Goal: Complete application form

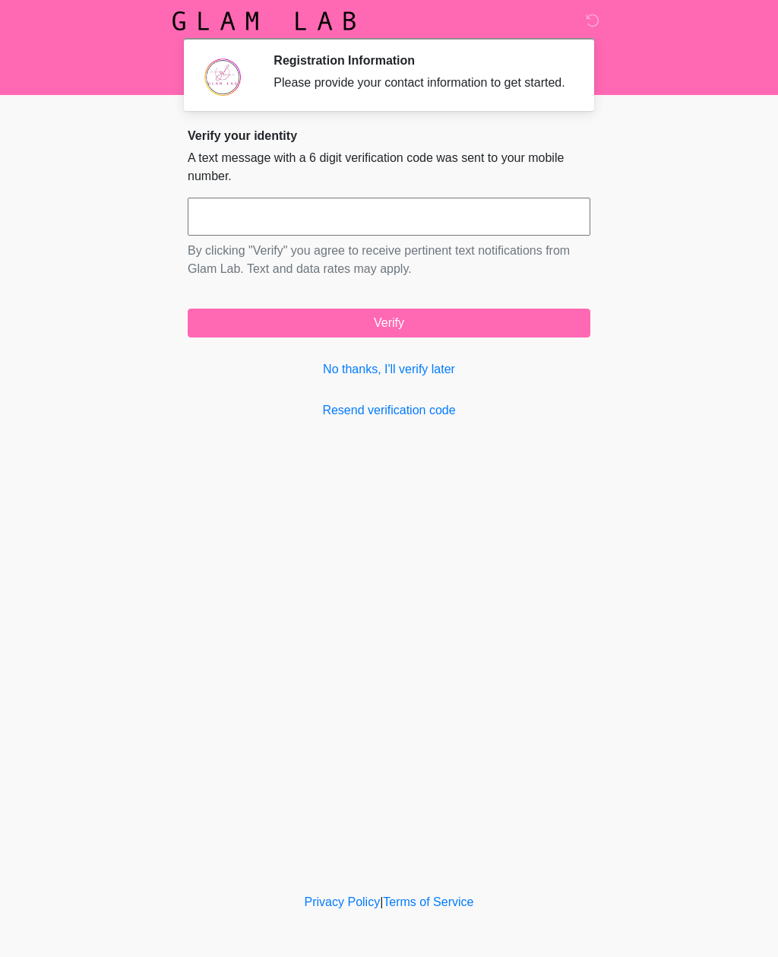
click at [255, 235] on input "text" at bounding box center [389, 217] width 403 height 38
type input "******"
click at [474, 337] on button "Verify" at bounding box center [389, 323] width 403 height 29
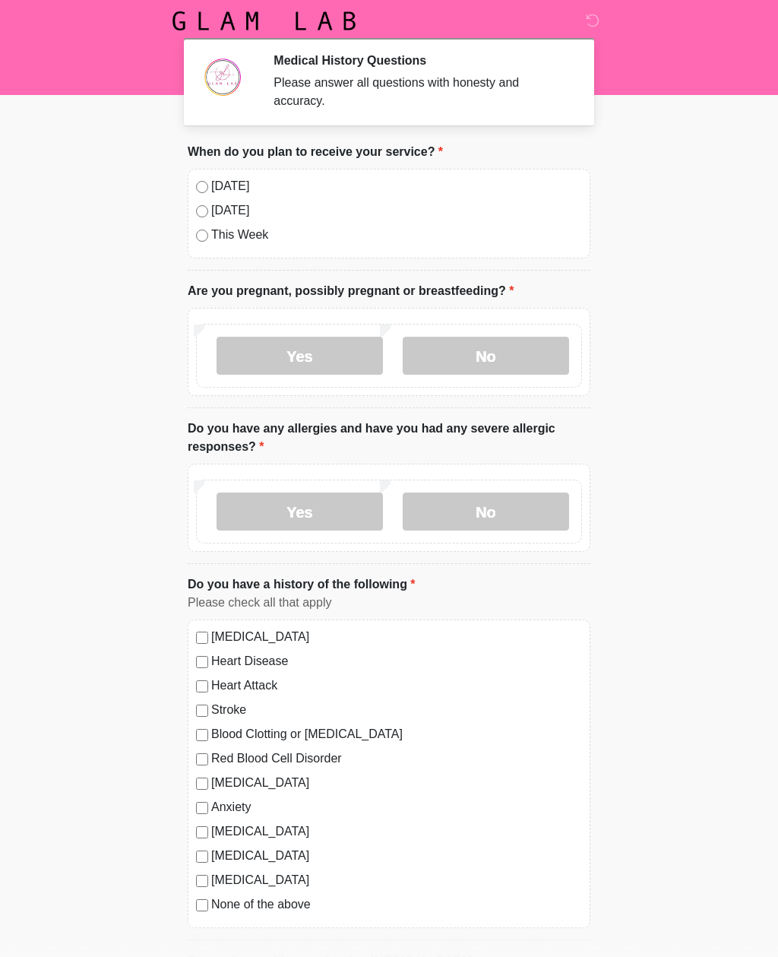
click at [490, 371] on label "No" at bounding box center [486, 356] width 166 height 38
click at [485, 517] on label "No" at bounding box center [486, 511] width 166 height 38
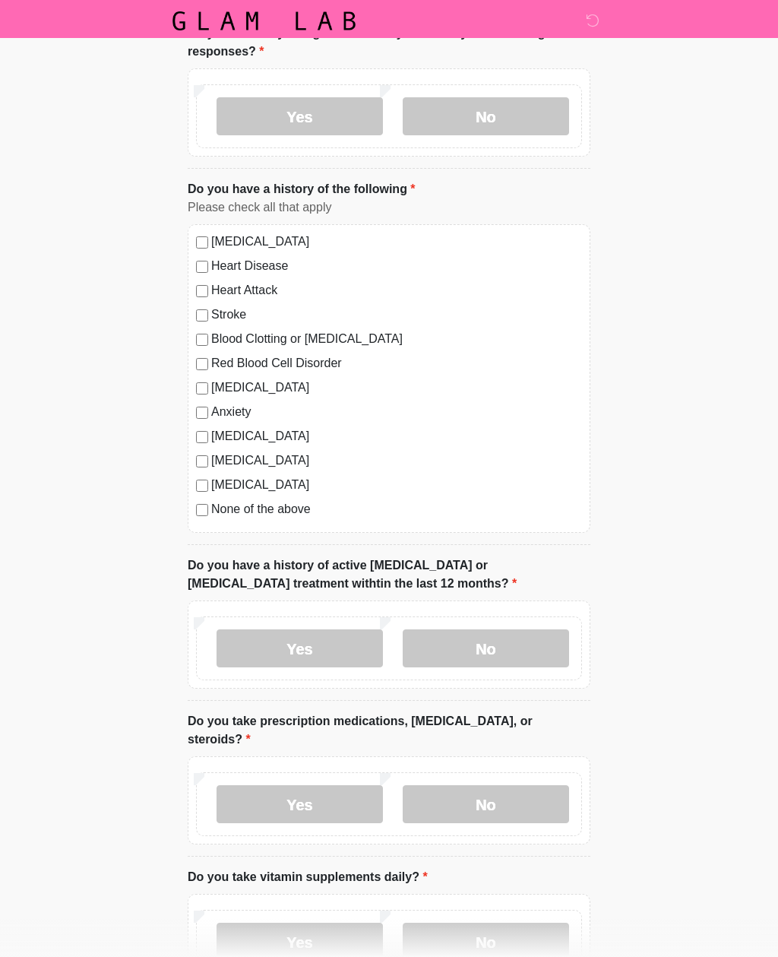
scroll to position [396, 0]
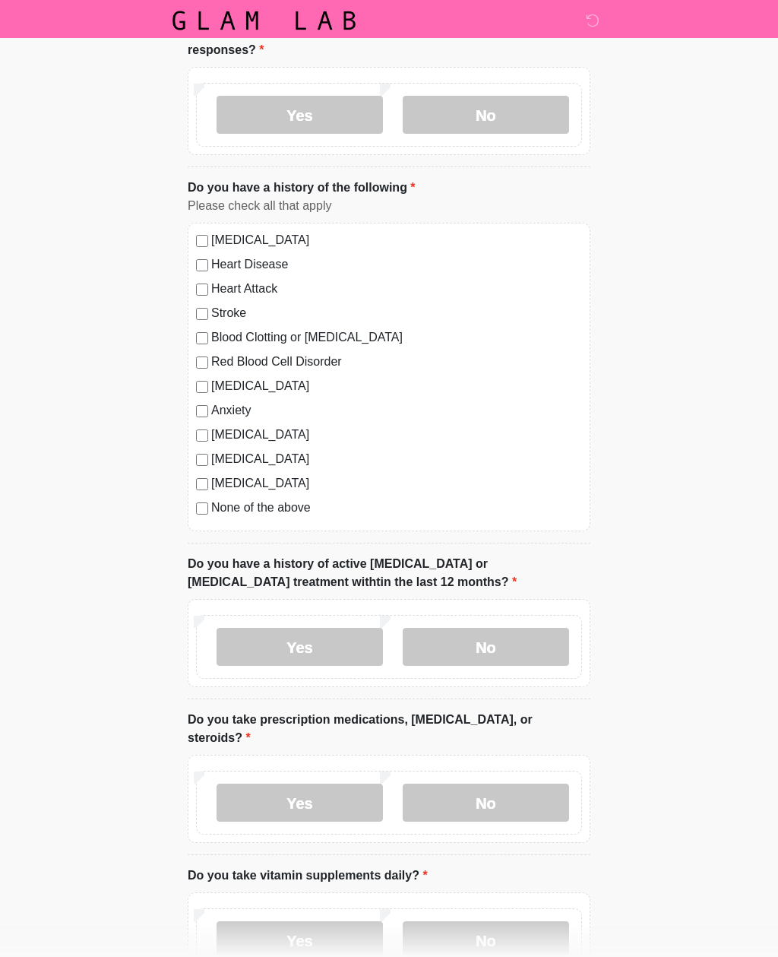
click at [502, 654] on label "No" at bounding box center [486, 648] width 166 height 38
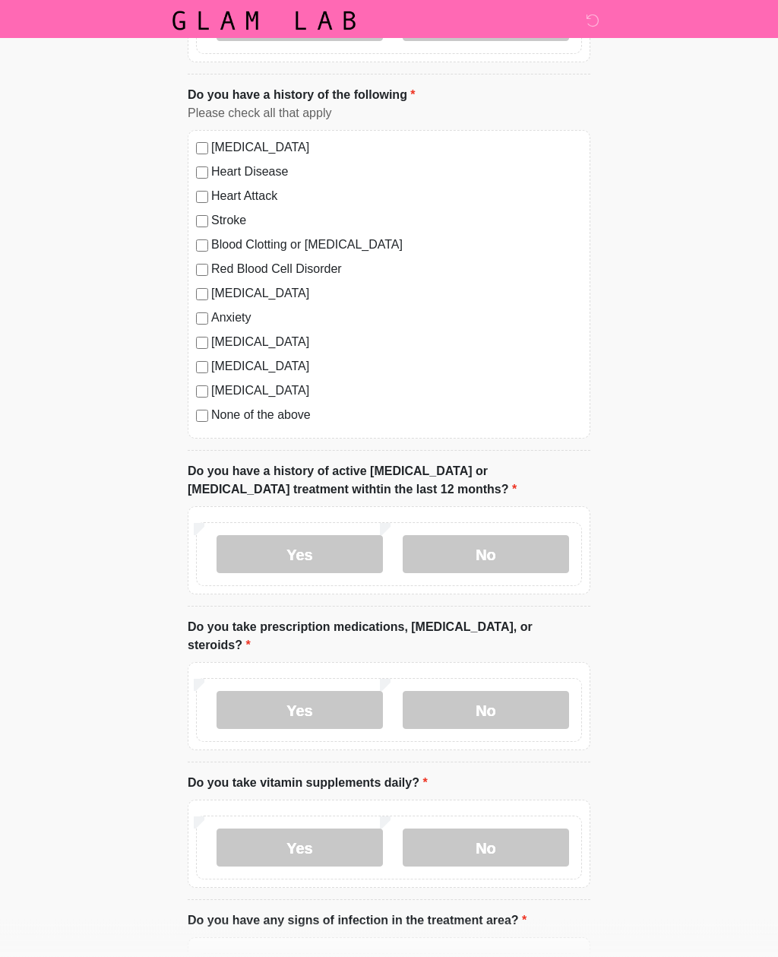
scroll to position [489, 0]
click at [513, 695] on label "No" at bounding box center [486, 710] width 166 height 38
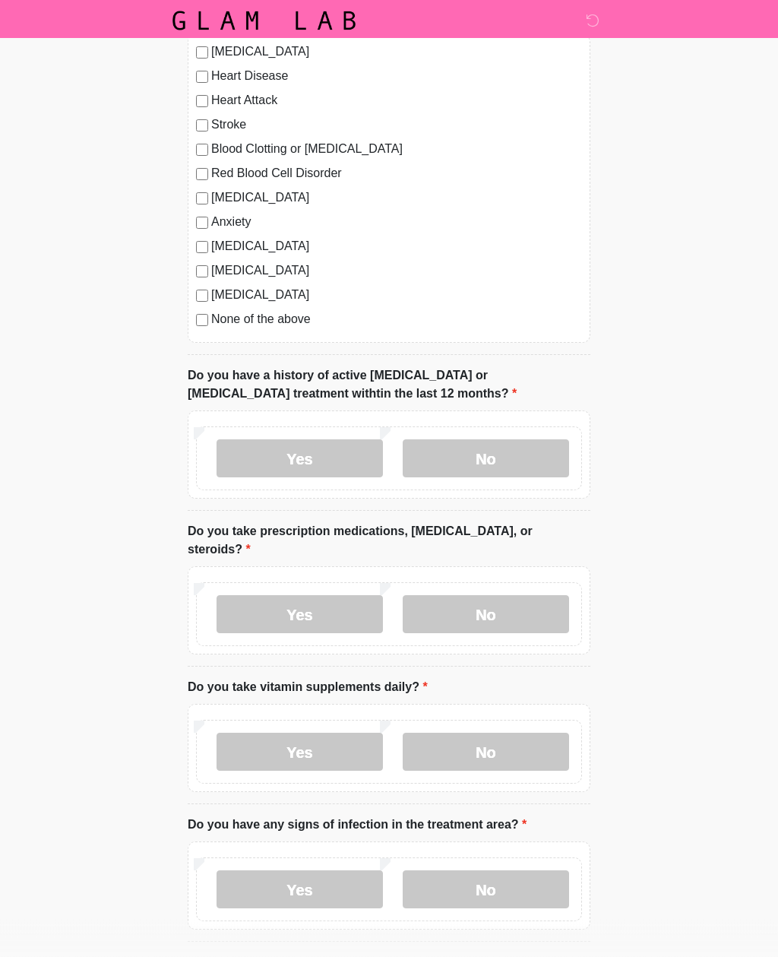
scroll to position [585, 0]
click at [485, 733] on label "No" at bounding box center [486, 752] width 166 height 38
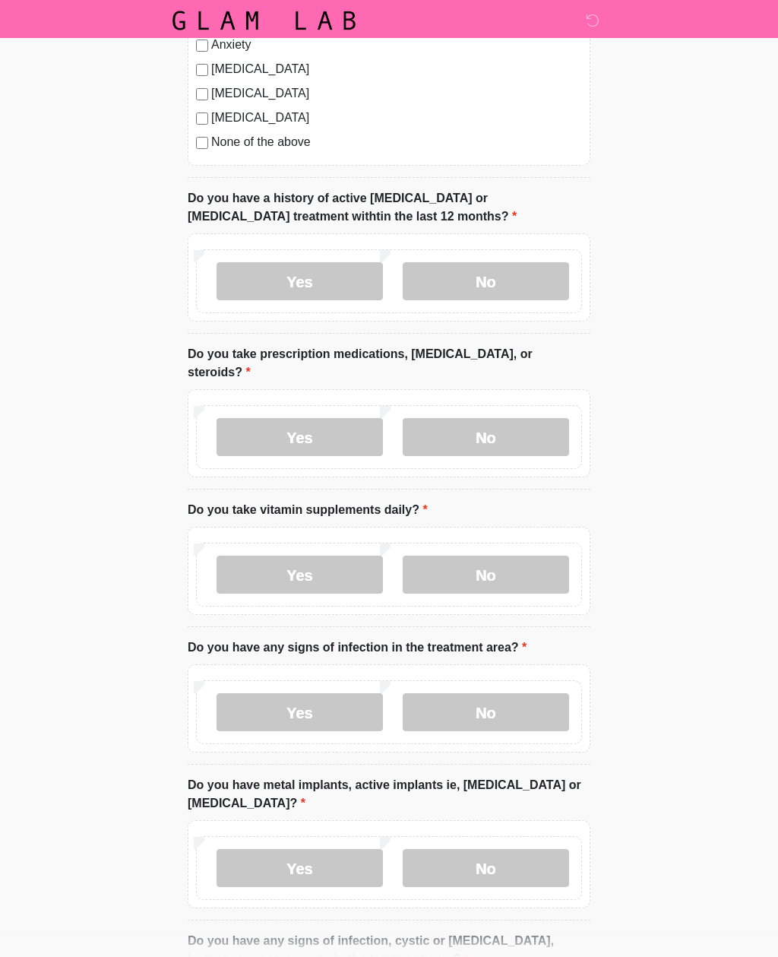
scroll to position [762, 0]
click at [493, 693] on label "No" at bounding box center [486, 712] width 166 height 38
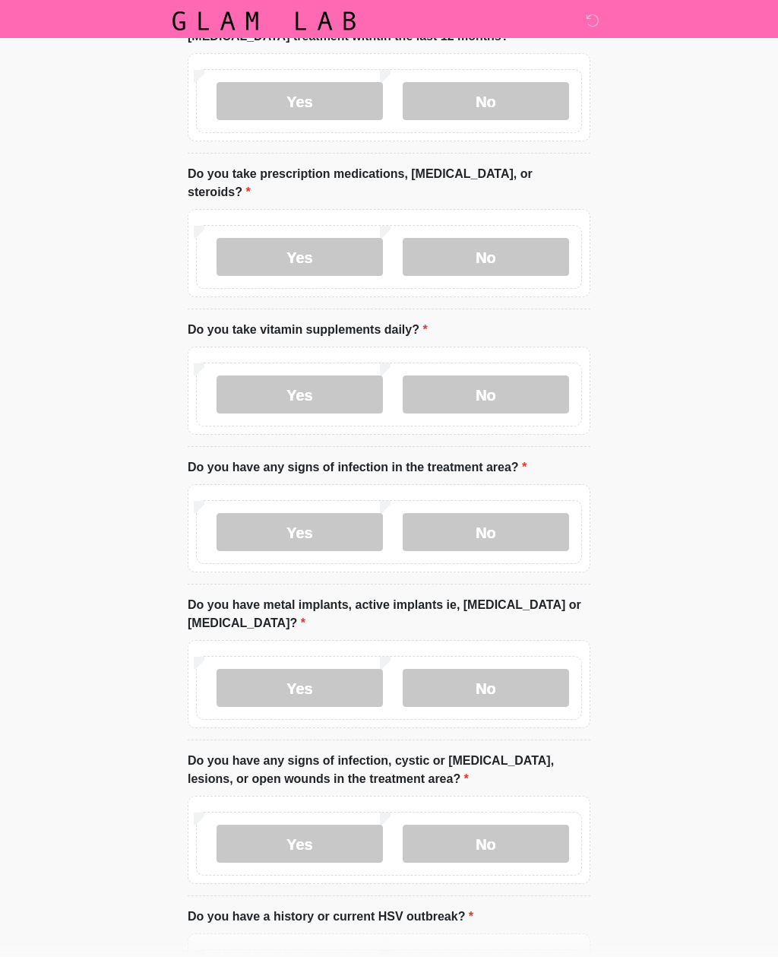
scroll to position [964, 0]
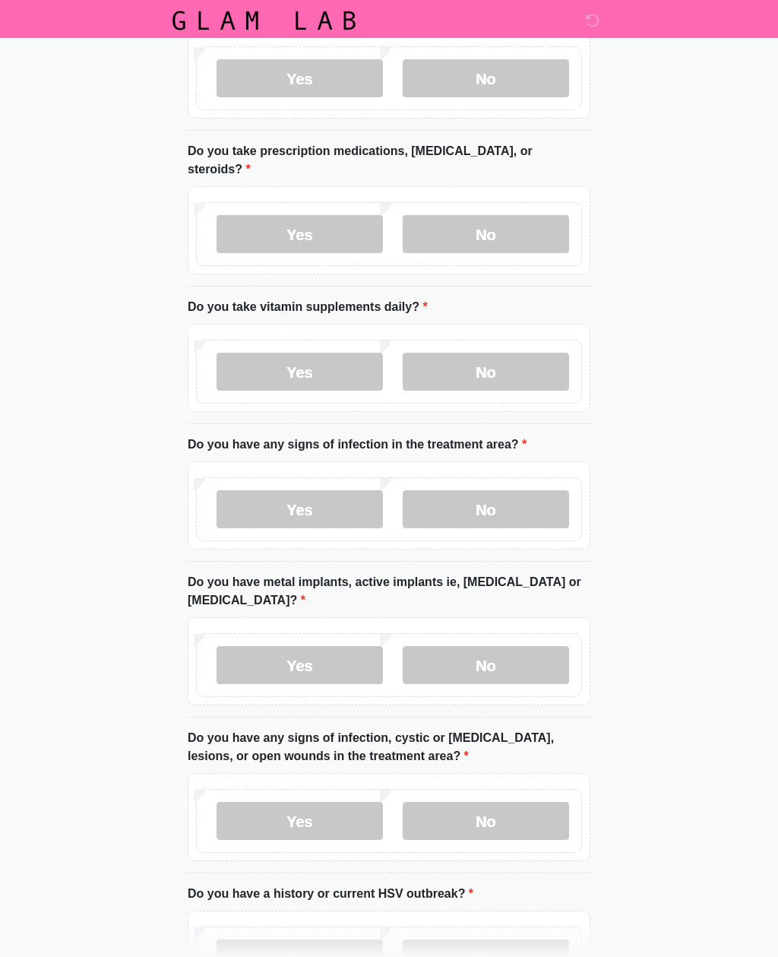
click at [508, 647] on label "No" at bounding box center [486, 666] width 166 height 38
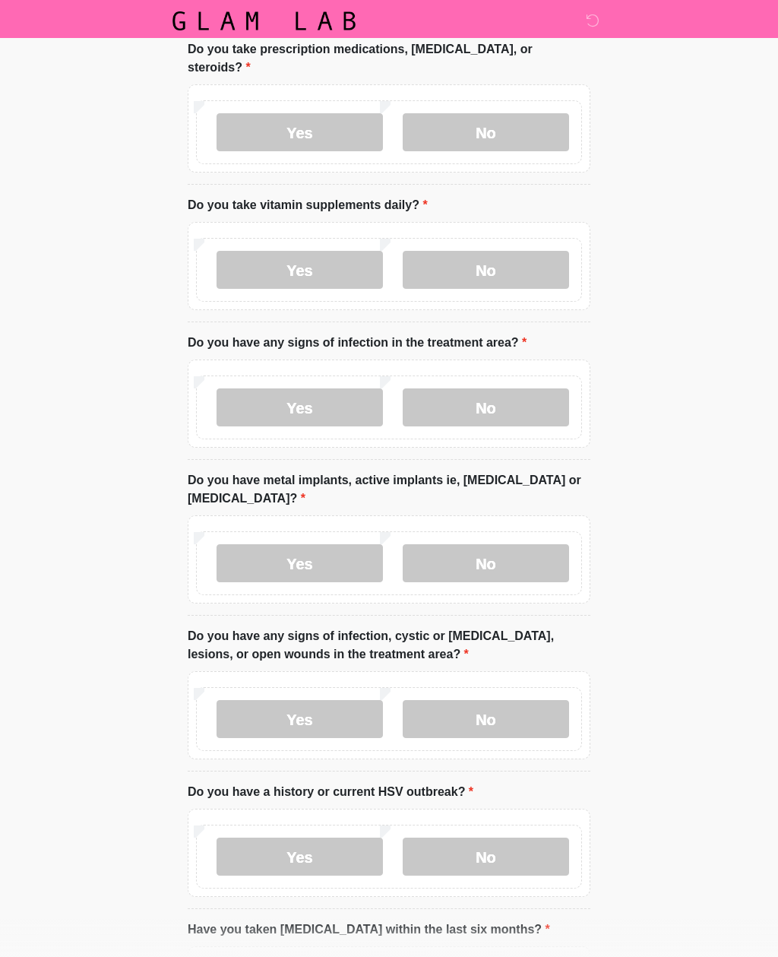
scroll to position [1069, 0]
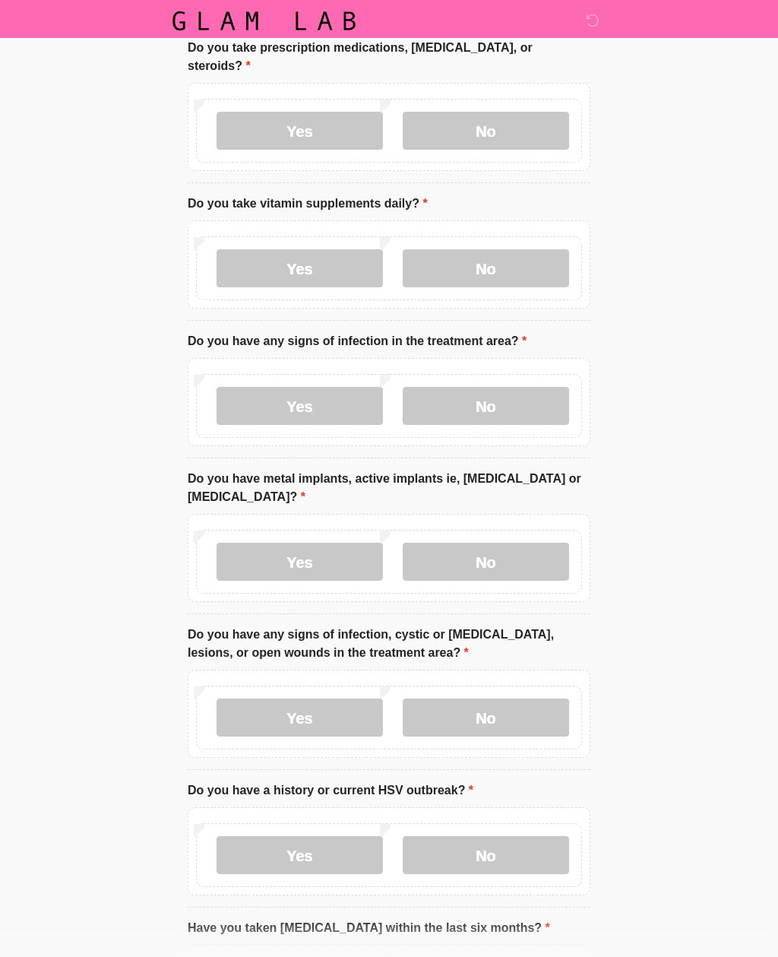
click at [508, 698] on label "No" at bounding box center [486, 717] width 166 height 38
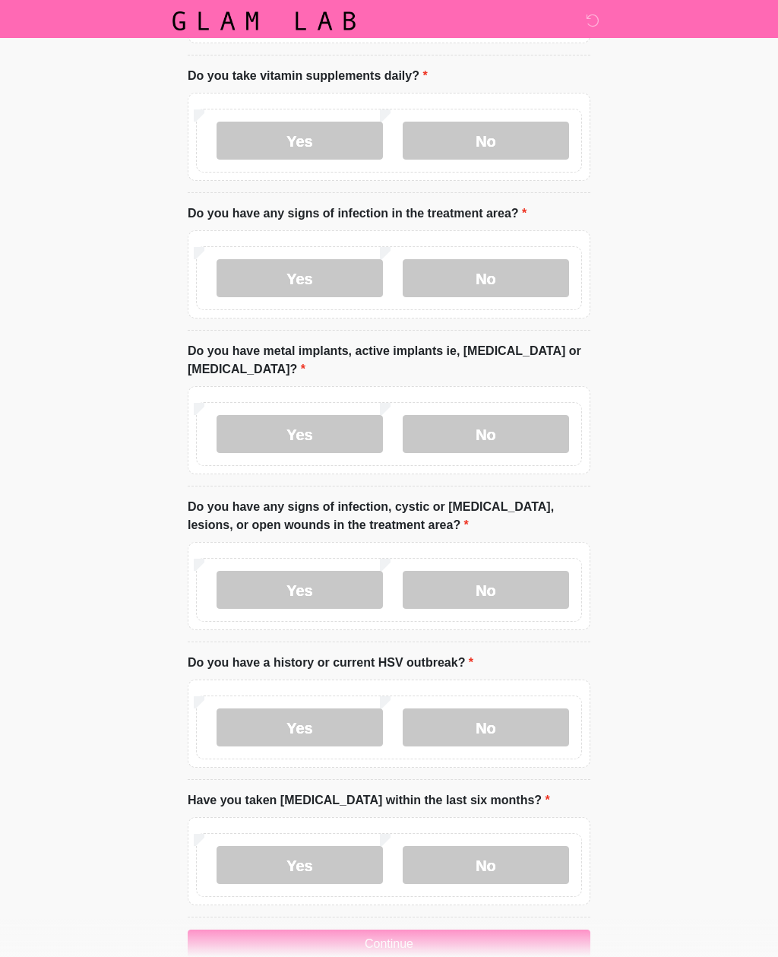
scroll to position [1208, 0]
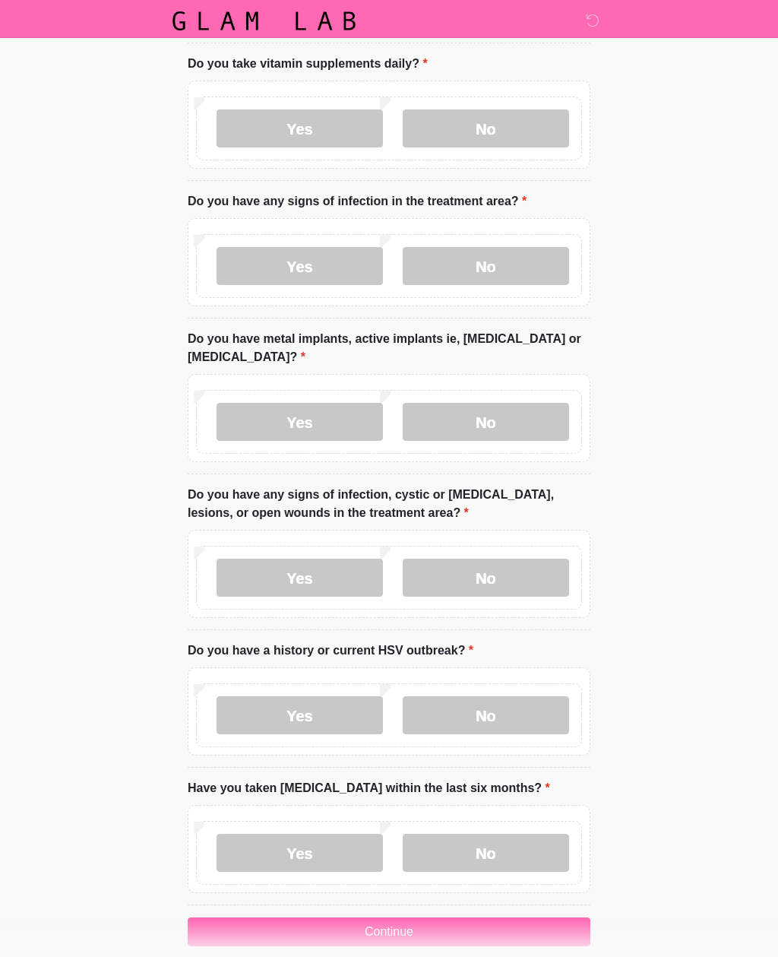
click at [497, 696] on label "No" at bounding box center [486, 715] width 166 height 38
click at [524, 840] on label "No" at bounding box center [486, 853] width 166 height 38
click at [491, 917] on button "Continue" at bounding box center [389, 931] width 403 height 29
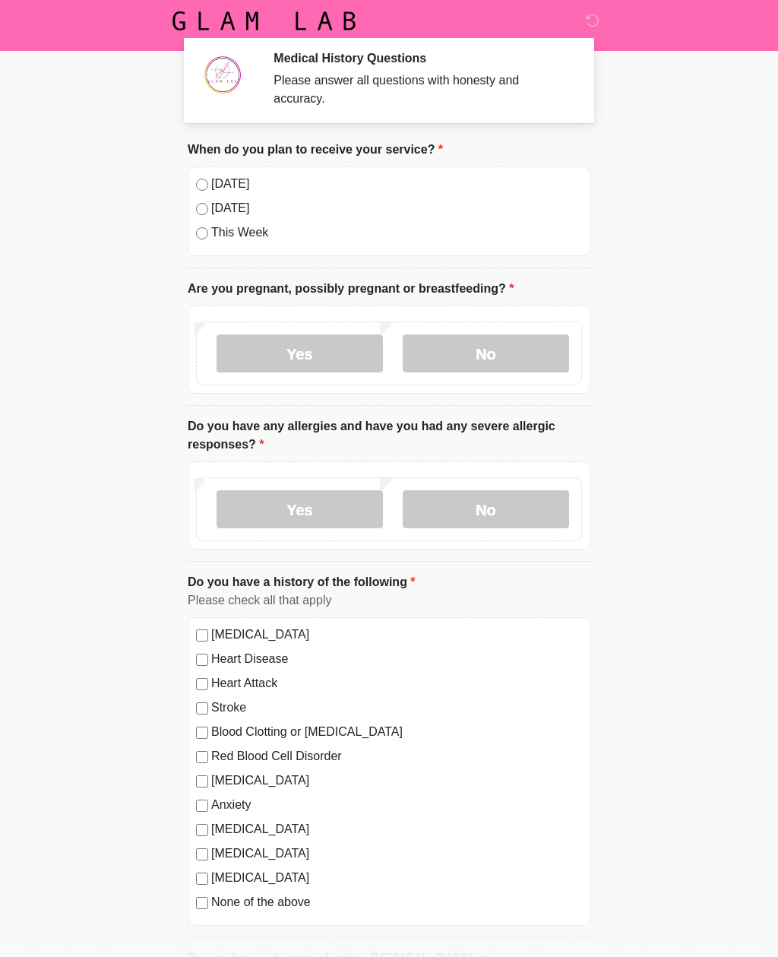
scroll to position [0, 0]
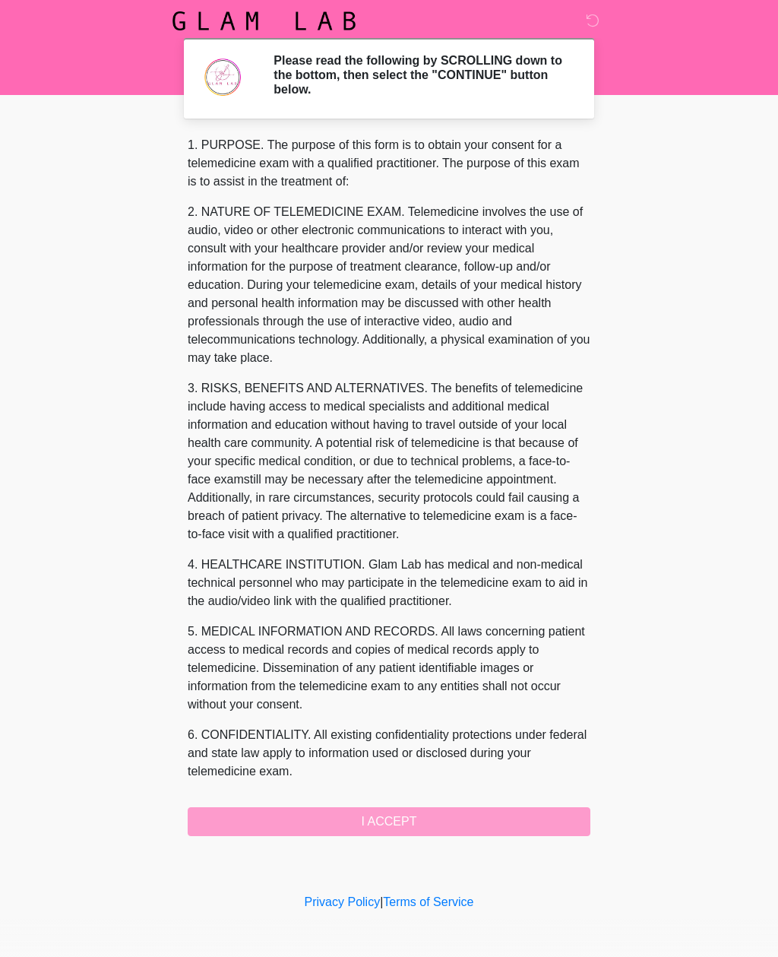
click at [414, 817] on div "1. PURPOSE. The purpose of this form is to obtain your consent for a telemedici…" at bounding box center [389, 486] width 403 height 700
click at [376, 822] on div "1. PURPOSE. The purpose of this form is to obtain your consent for a telemedici…" at bounding box center [389, 486] width 403 height 700
click at [367, 814] on div "1. PURPOSE. The purpose of this form is to obtain your consent for a telemedici…" at bounding box center [389, 486] width 403 height 700
click at [374, 819] on div "1. PURPOSE. The purpose of this form is to obtain your consent for a telemedici…" at bounding box center [389, 486] width 403 height 700
click at [376, 824] on div "1. PURPOSE. The purpose of this form is to obtain your consent for a telemedici…" at bounding box center [389, 486] width 403 height 700
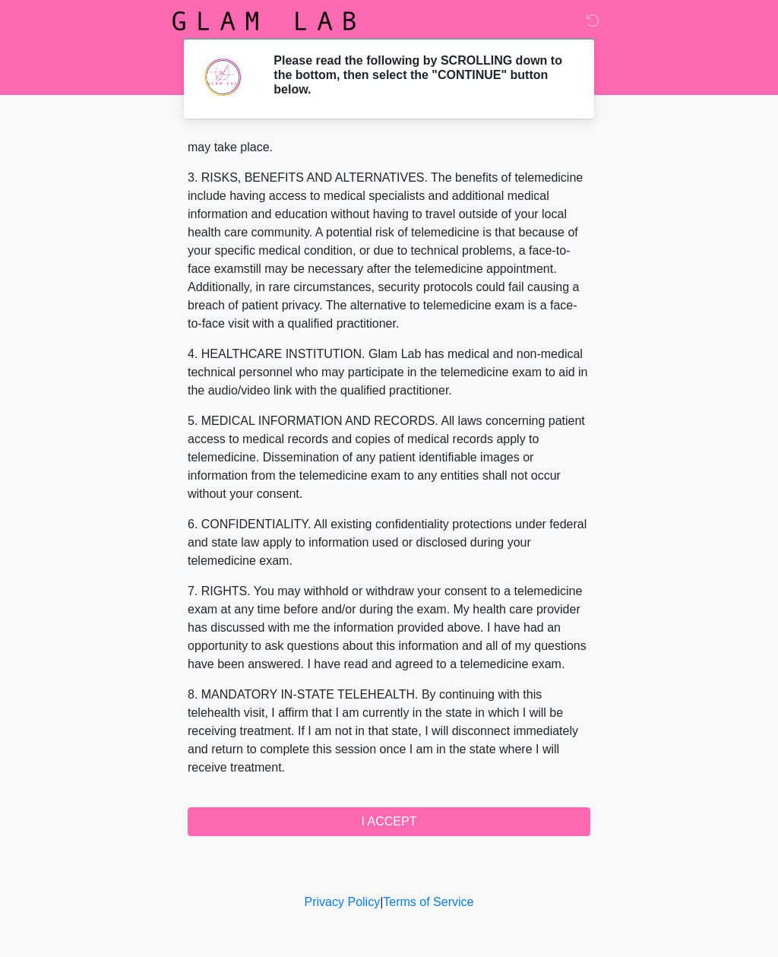
scroll to position [229, 0]
click at [388, 818] on button "I ACCEPT" at bounding box center [389, 821] width 403 height 29
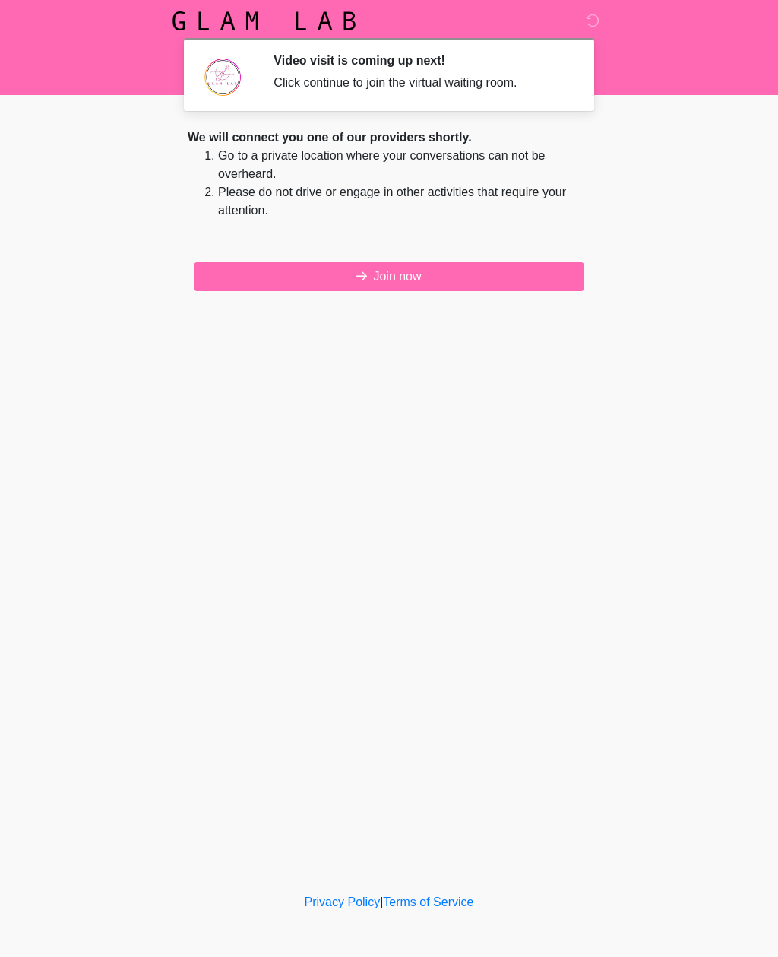
click at [388, 276] on button "Join now" at bounding box center [389, 276] width 391 height 29
